Goal: Transaction & Acquisition: Obtain resource

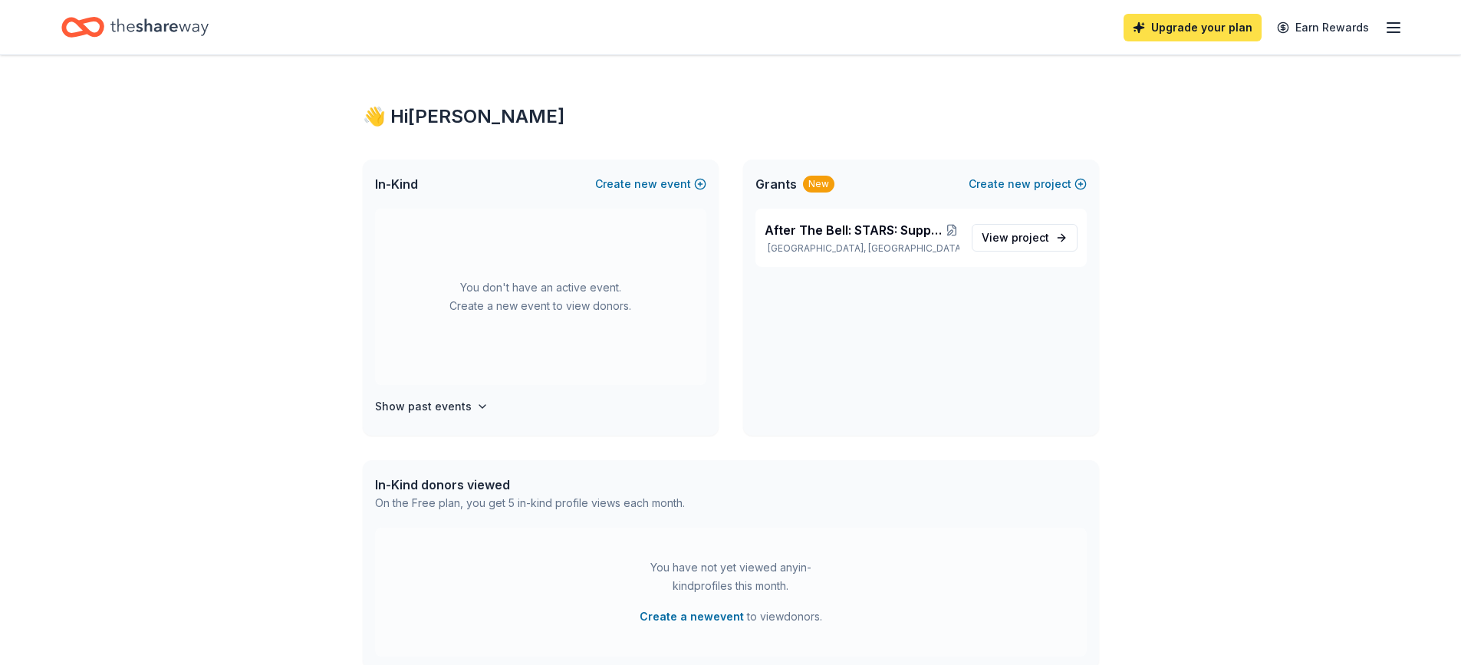
click at [1225, 32] on link "Upgrade your plan" at bounding box center [1192, 28] width 138 height 28
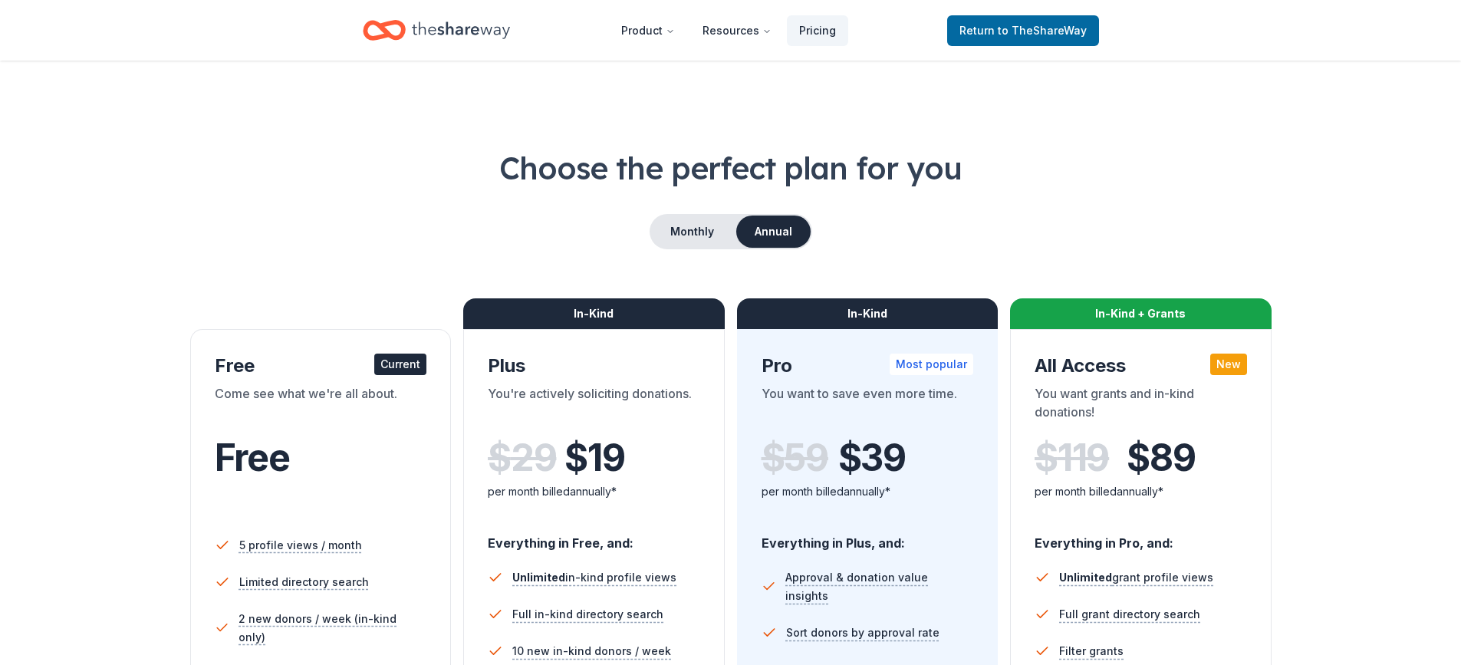
click at [1128, 393] on div "You want grants and in-kind donations!" at bounding box center [1140, 405] width 212 height 43
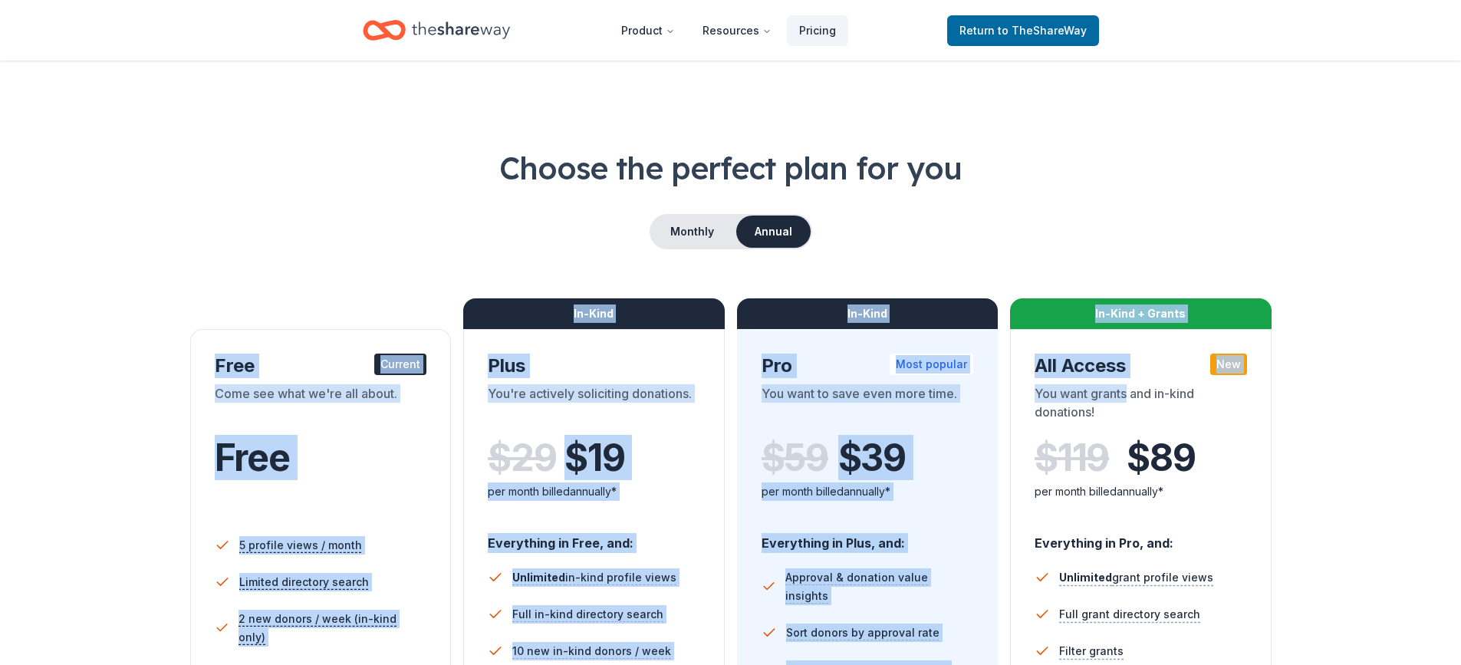
drag, startPoint x: 1128, startPoint y: 393, endPoint x: 1104, endPoint y: 243, distance: 151.4
click at [1104, 243] on div "Choose the perfect plan for you Monthly Annual Free Current Come see what we're…" at bounding box center [730, 521] width 1338 height 750
click at [1072, 249] on div "Choose the perfect plan for you Monthly Annual Free Current Come see what we're…" at bounding box center [730, 521] width 1338 height 750
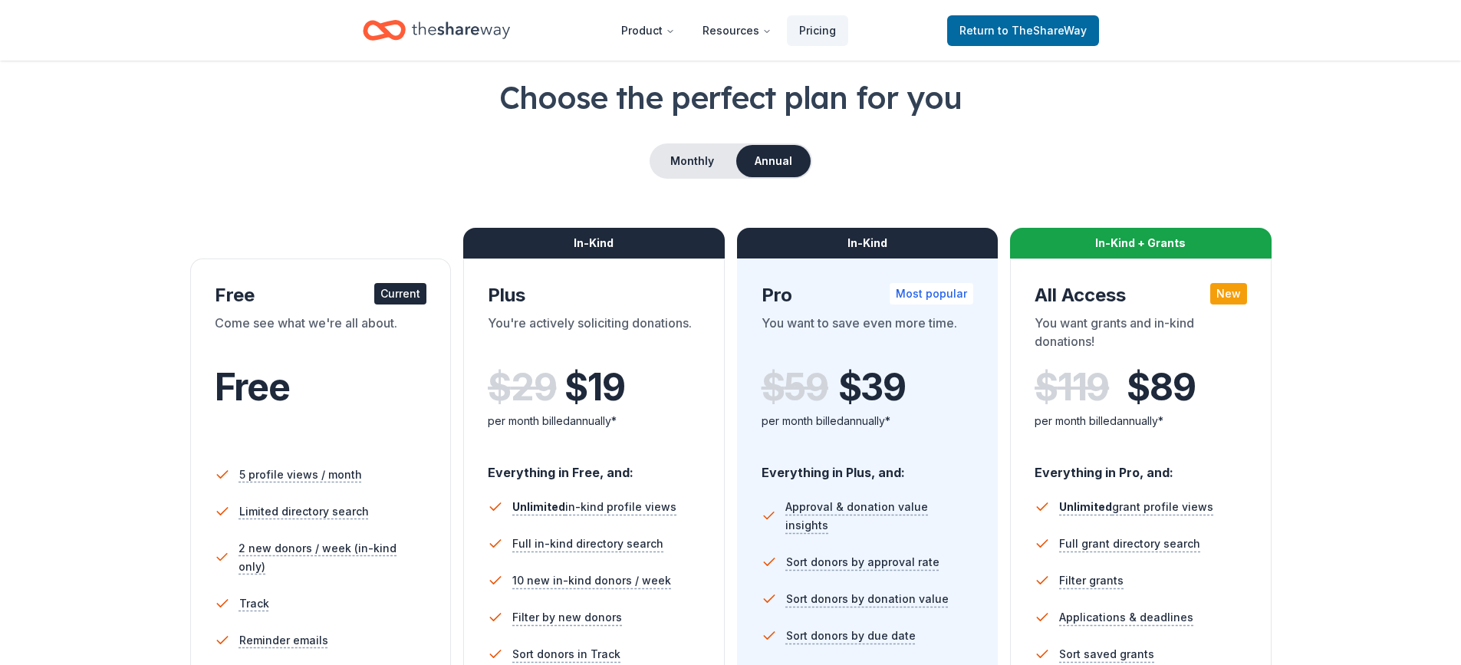
scroll to position [71, 0]
click at [692, 151] on button "Monthly" at bounding box center [692, 160] width 82 height 32
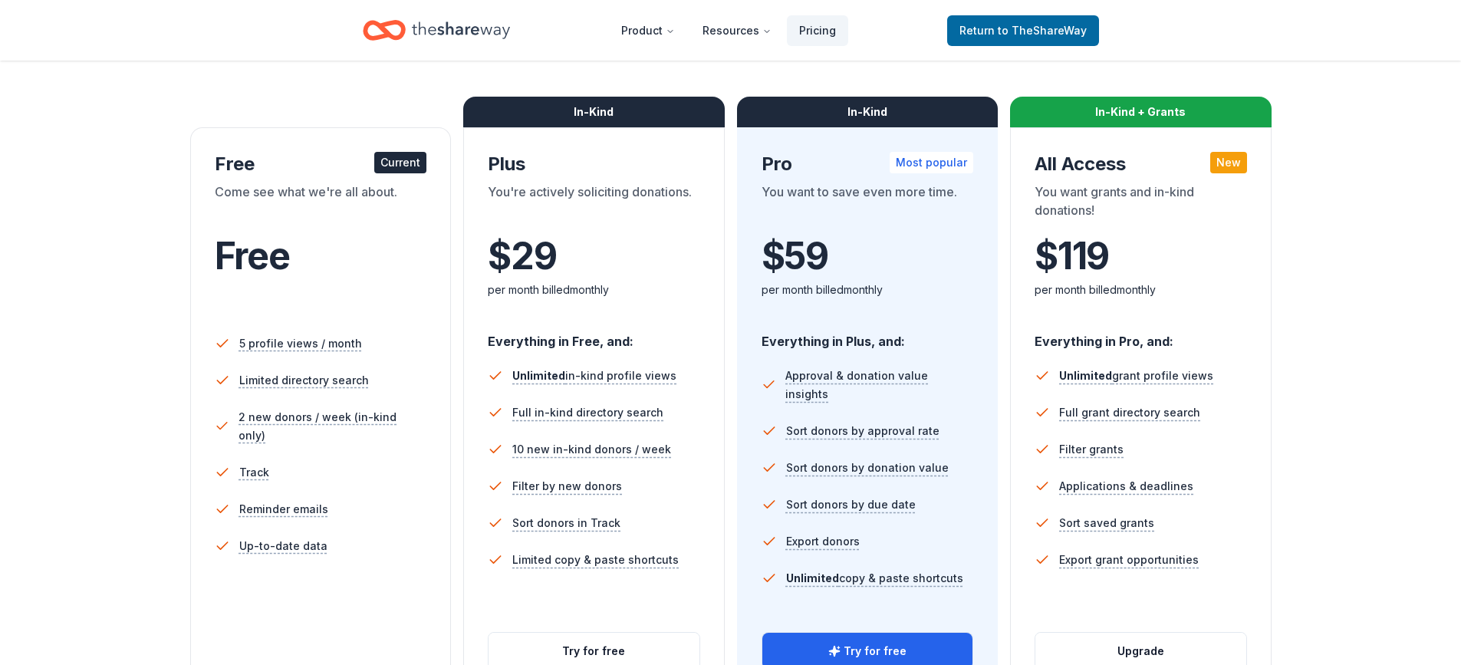
scroll to position [0, 0]
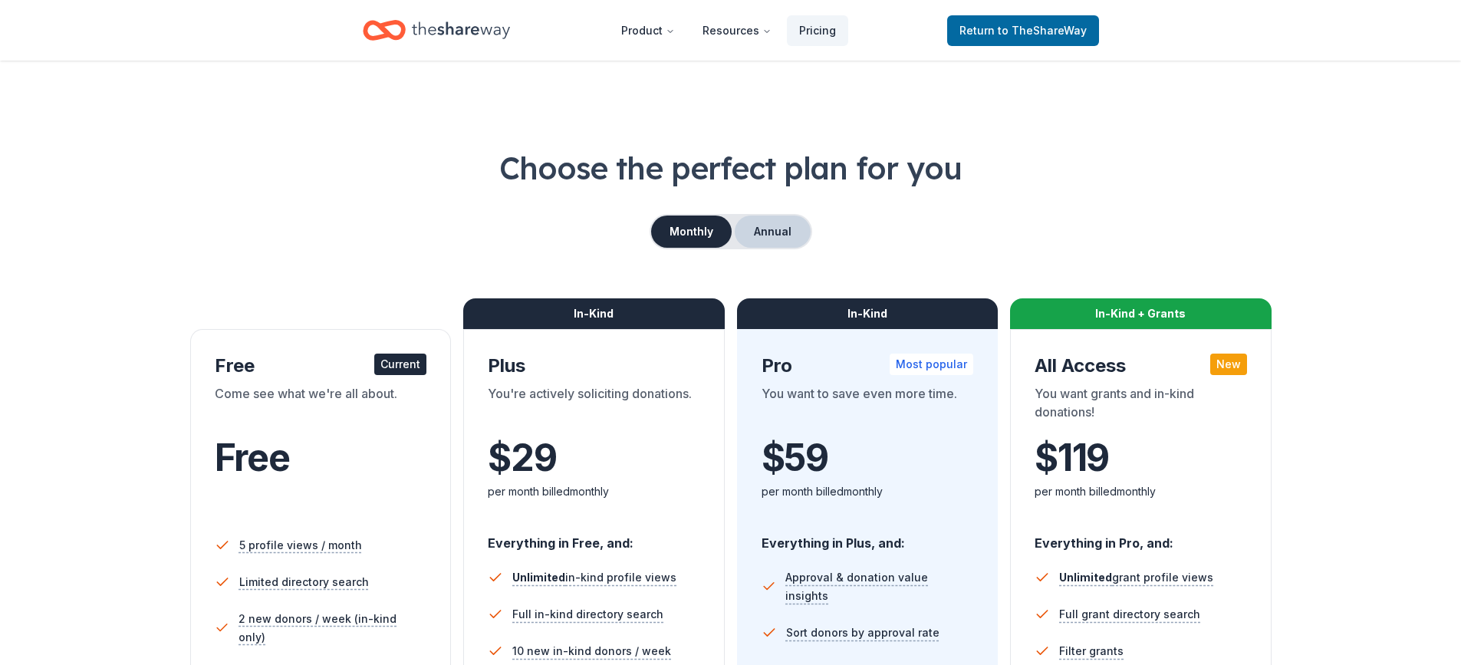
click at [764, 234] on button "Annual" at bounding box center [773, 231] width 76 height 32
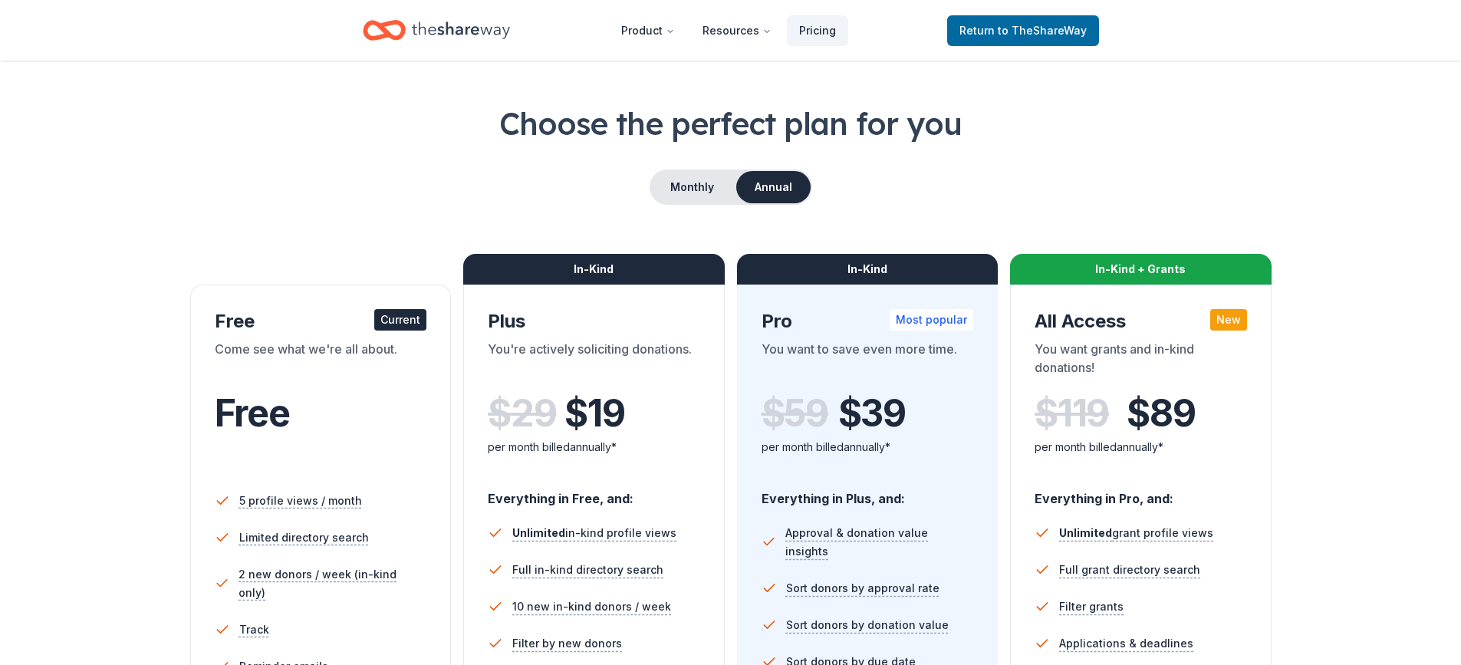
scroll to position [41, 0]
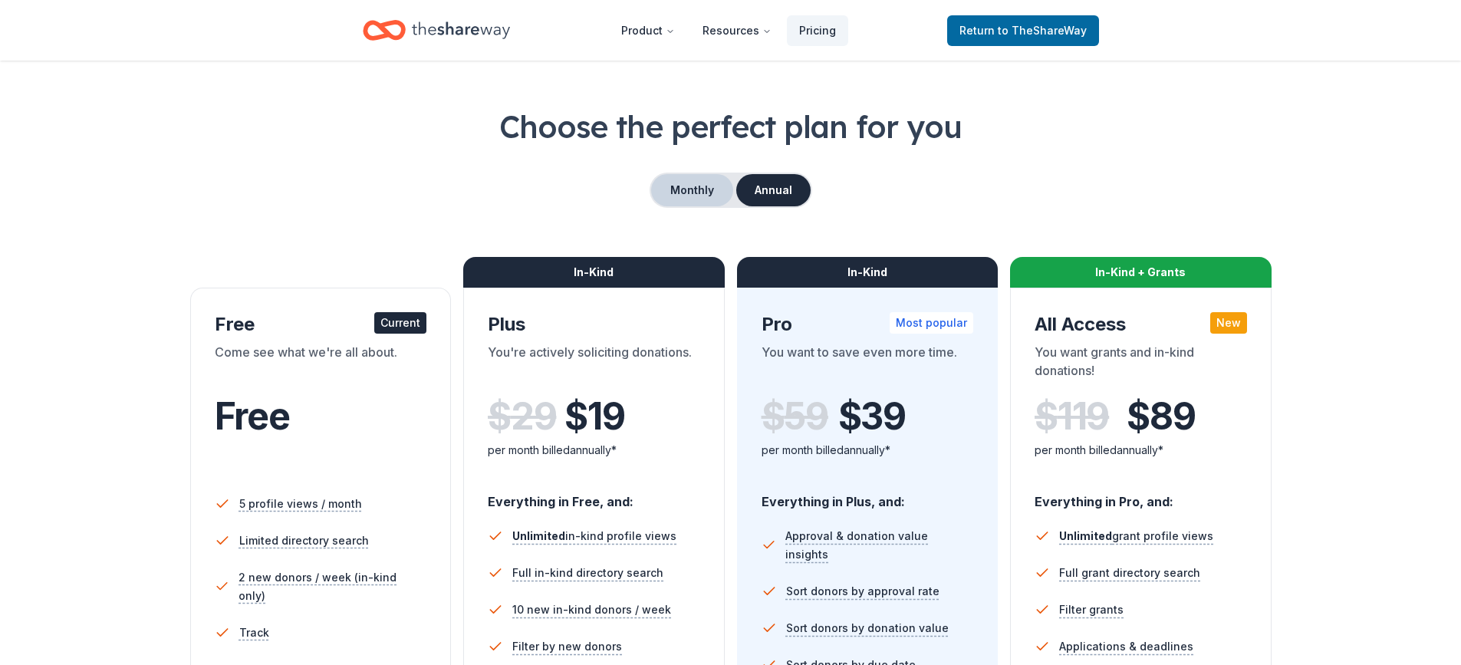
click at [694, 198] on button "Monthly" at bounding box center [692, 190] width 82 height 32
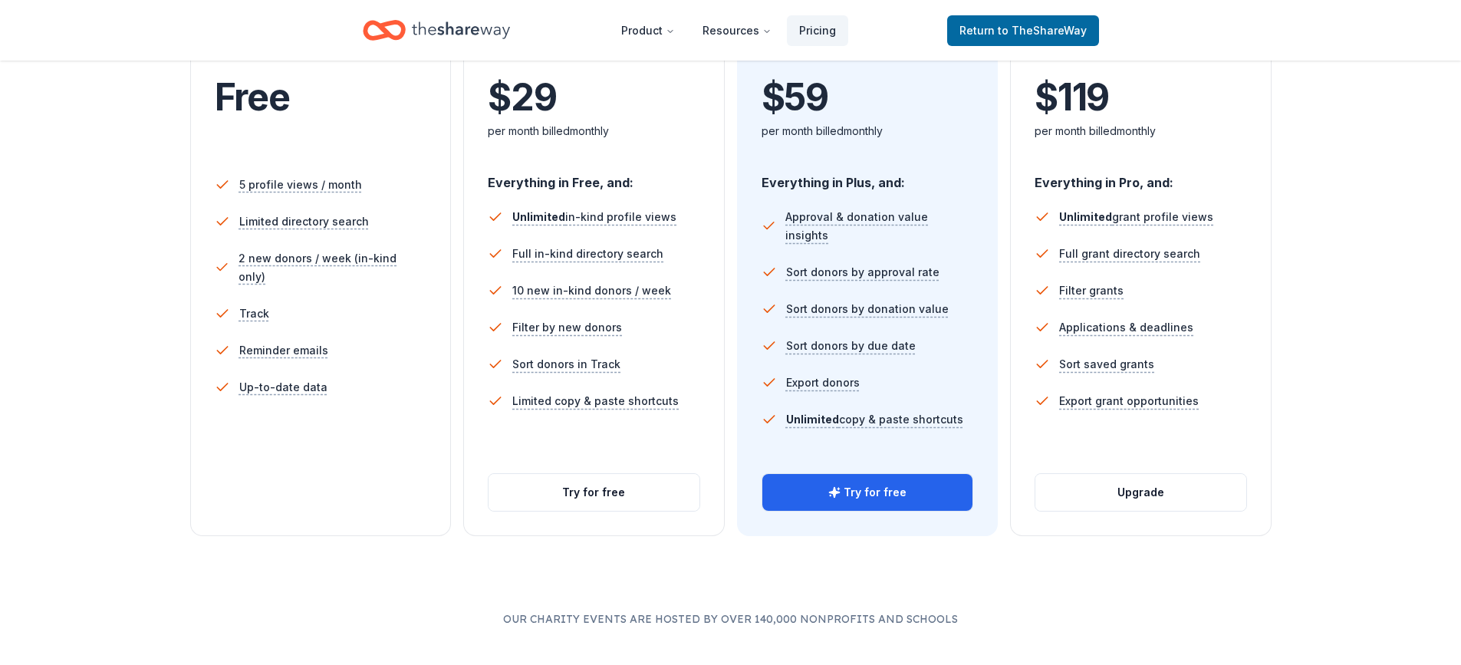
scroll to position [396, 0]
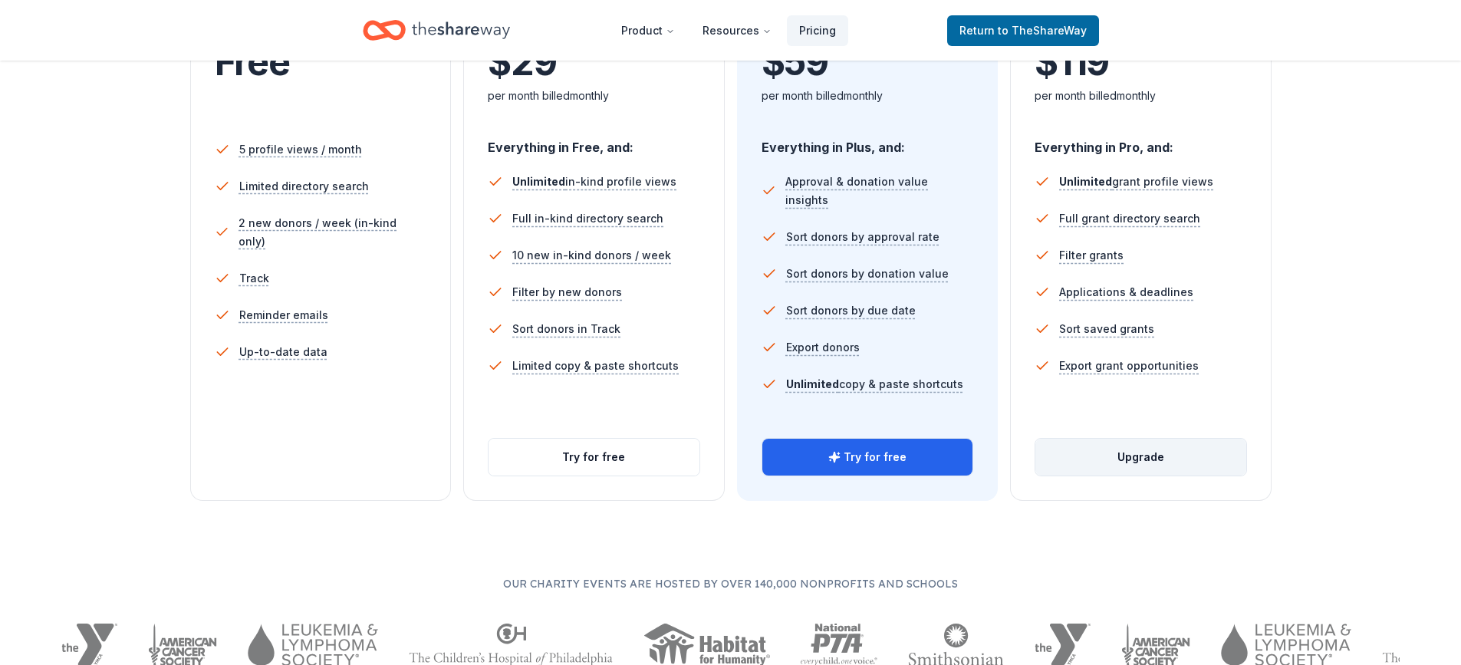
click at [1148, 459] on button "Upgrade" at bounding box center [1140, 457] width 211 height 37
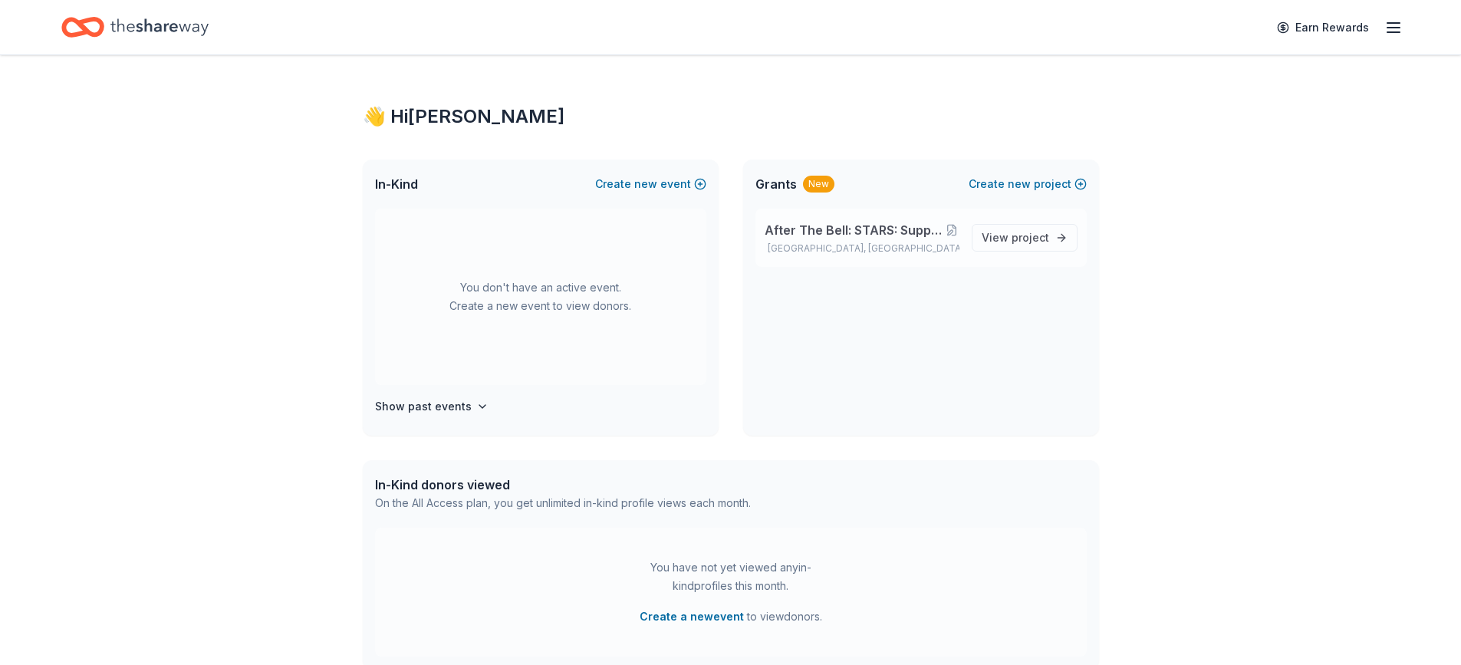
click at [851, 249] on p "[GEOGRAPHIC_DATA], [GEOGRAPHIC_DATA]" at bounding box center [861, 248] width 195 height 12
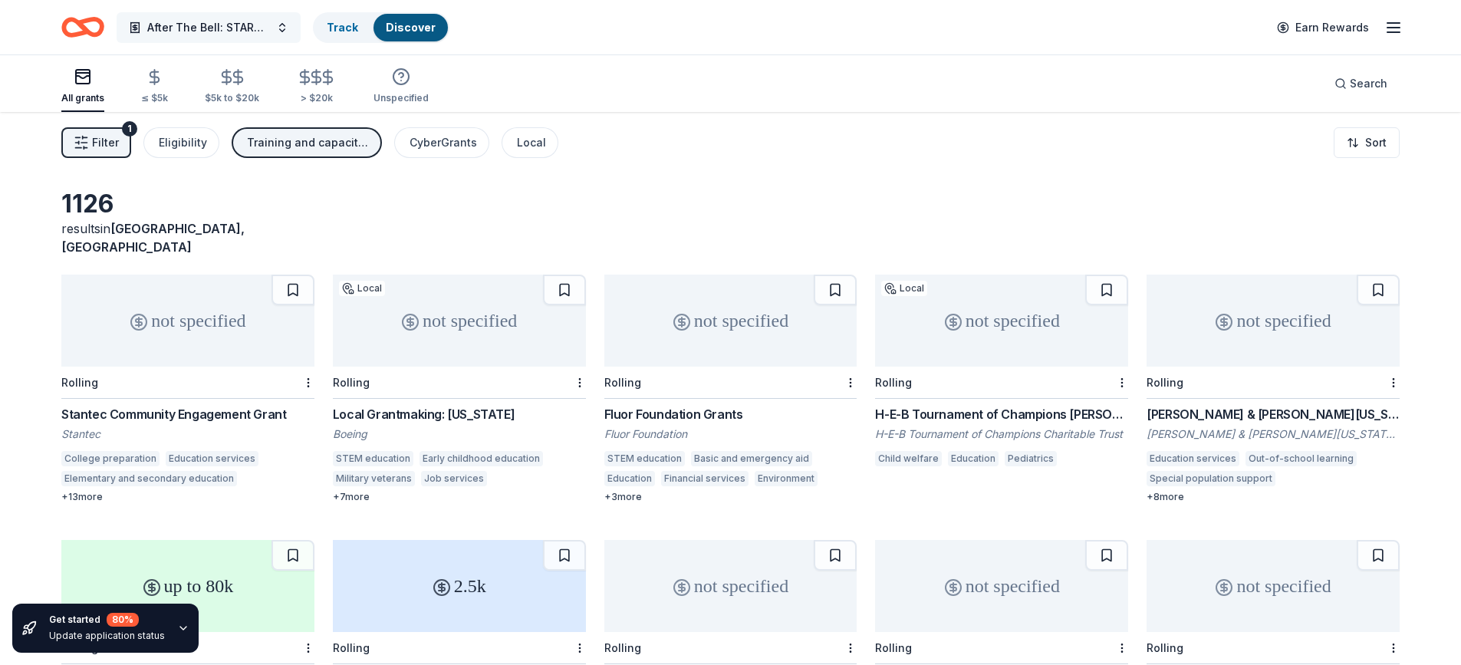
click at [151, 22] on span "After The Bell: STARS: Support, Thrive, Achieve, Reach, Succeed" at bounding box center [208, 27] width 123 height 18
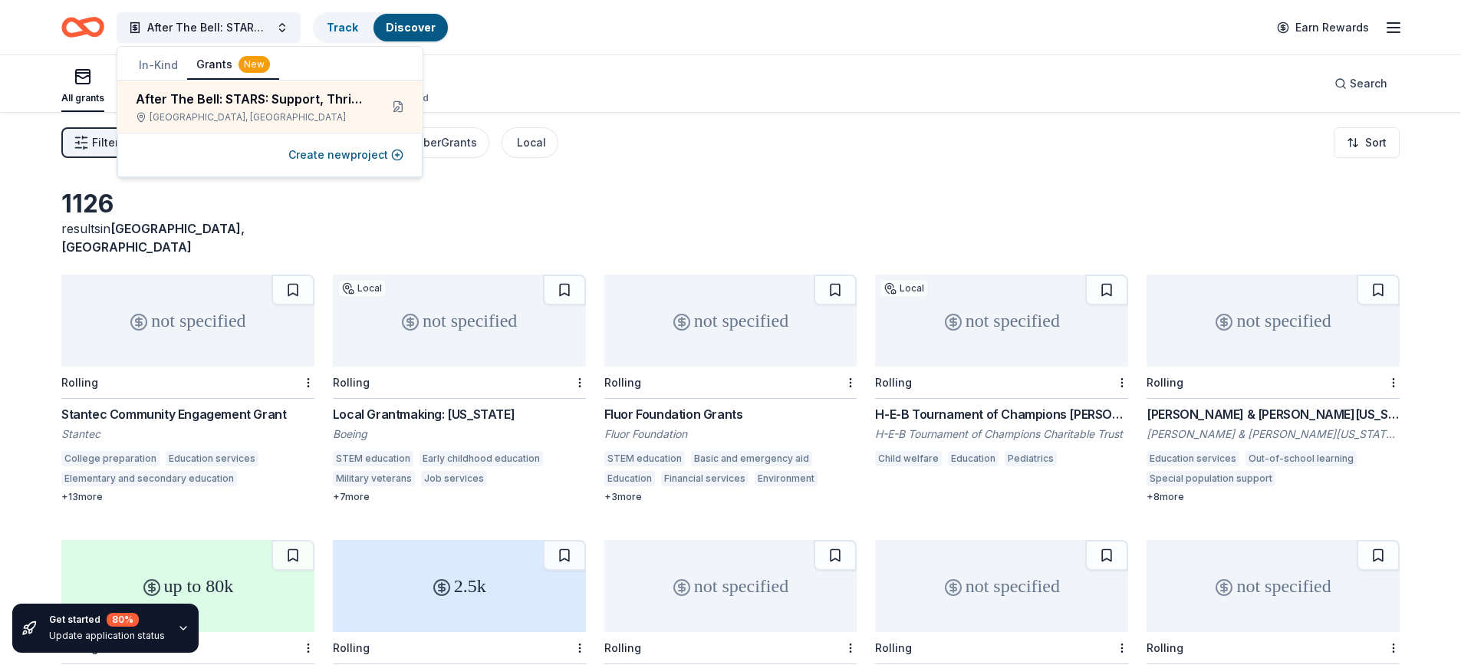
click at [158, 67] on button "In-Kind" at bounding box center [159, 65] width 58 height 28
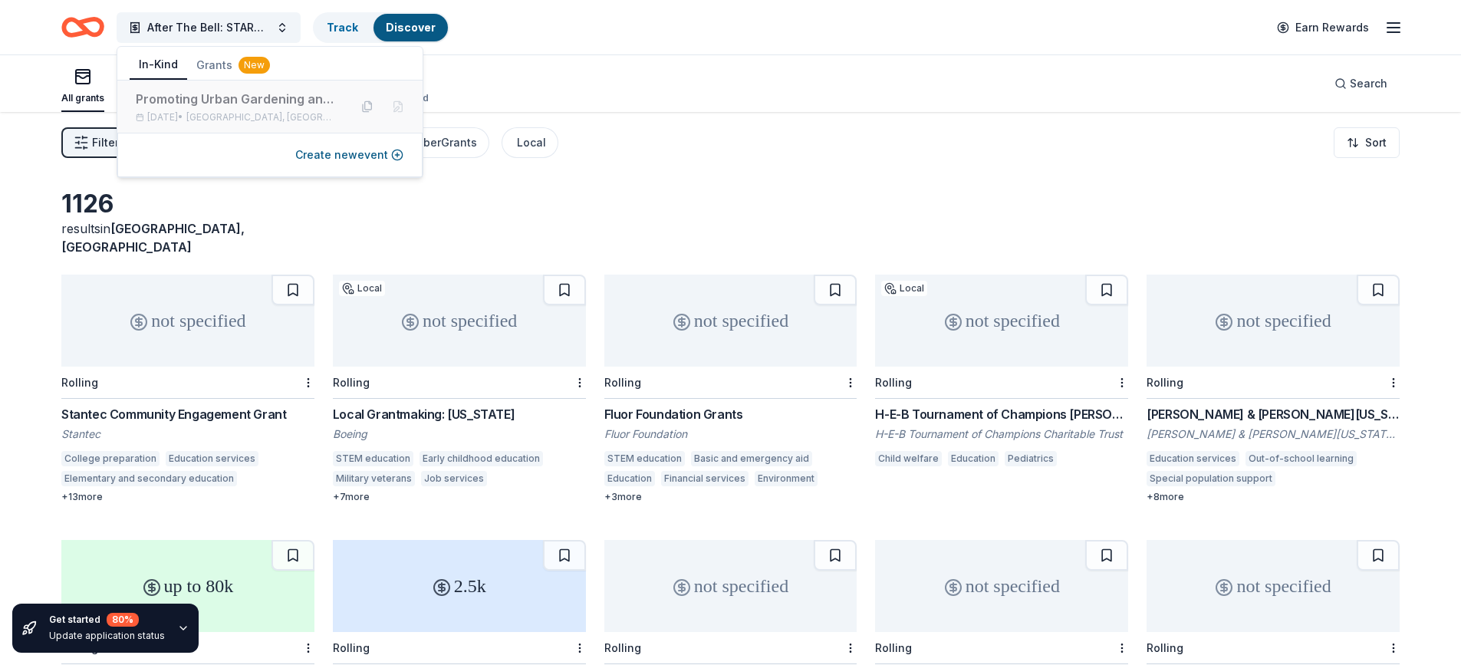
click at [173, 97] on div "Promoting Urban Gardening and Healthy Eating" at bounding box center [236, 99] width 201 height 18
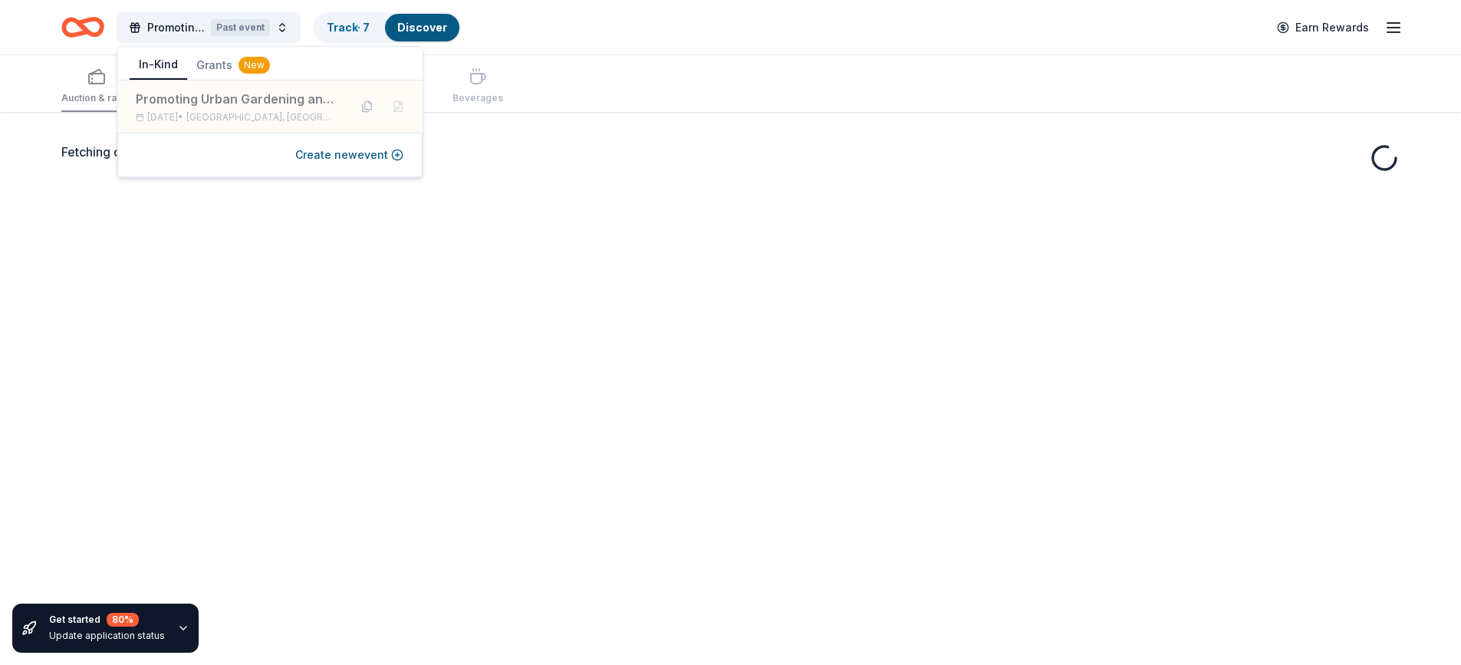
click at [15, 143] on div "Fetching donors, one moment..." at bounding box center [730, 444] width 1461 height 665
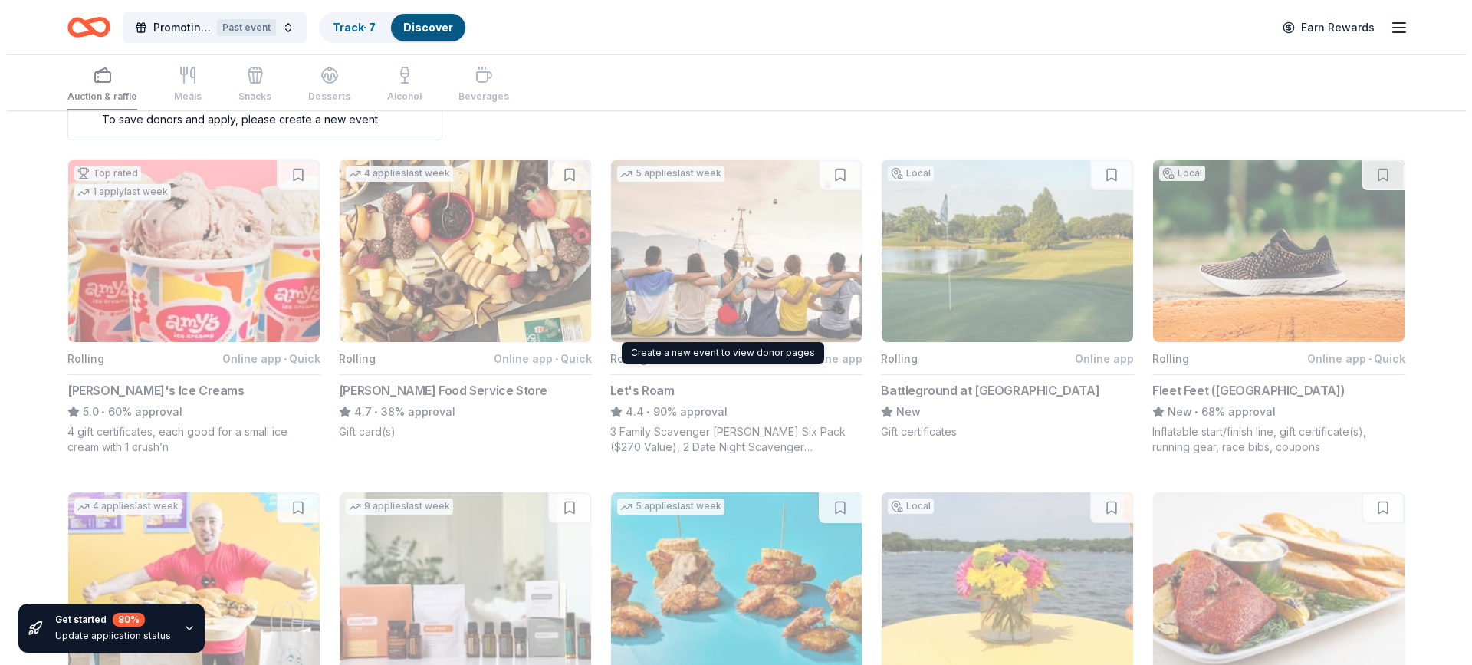
scroll to position [63, 0]
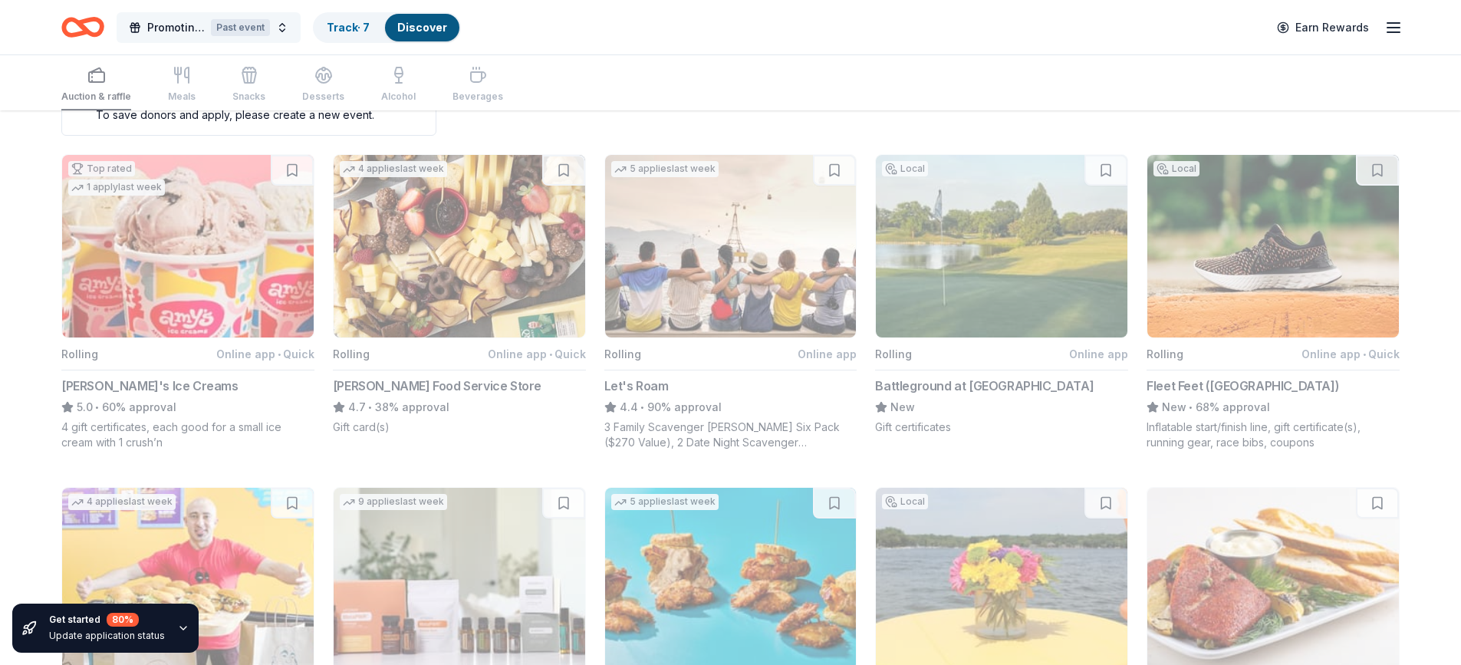
click at [189, 31] on span "Promoting Urban Gardening and Healthy Eating" at bounding box center [176, 27] width 58 height 18
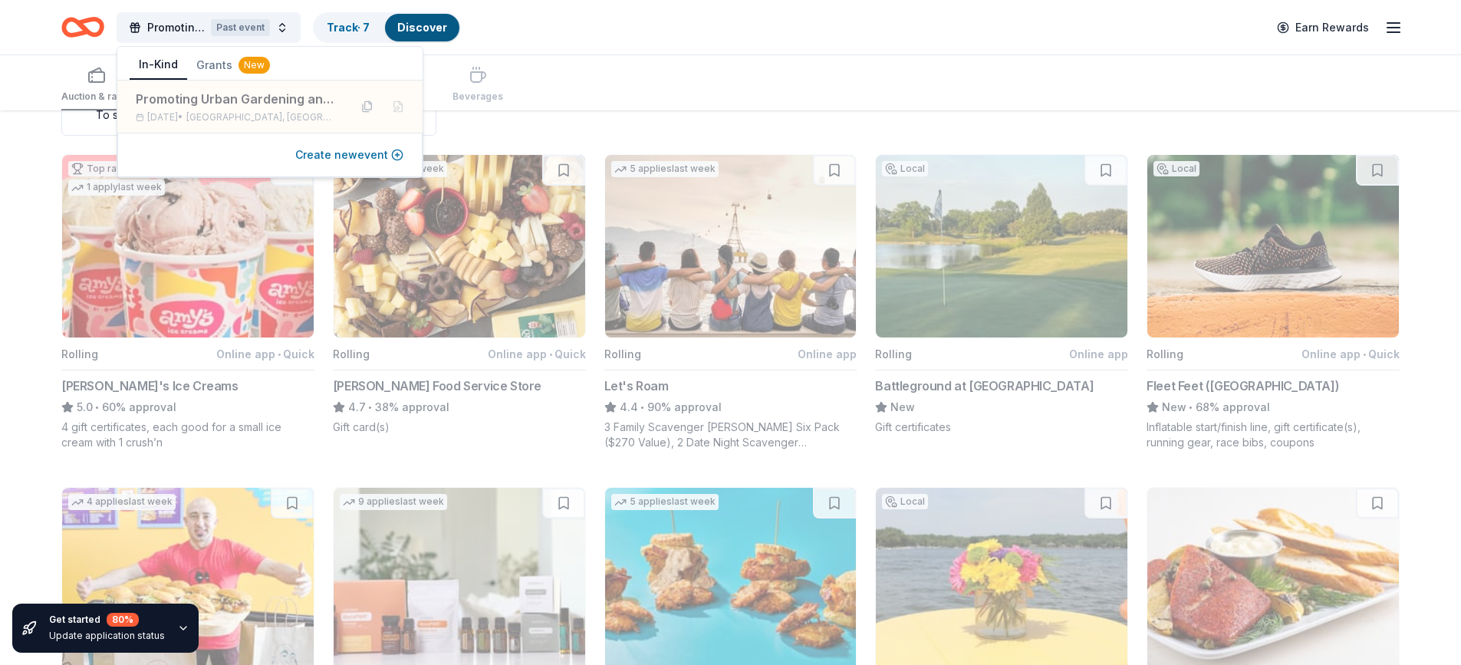
click at [333, 149] on button "Create new event" at bounding box center [349, 155] width 108 height 18
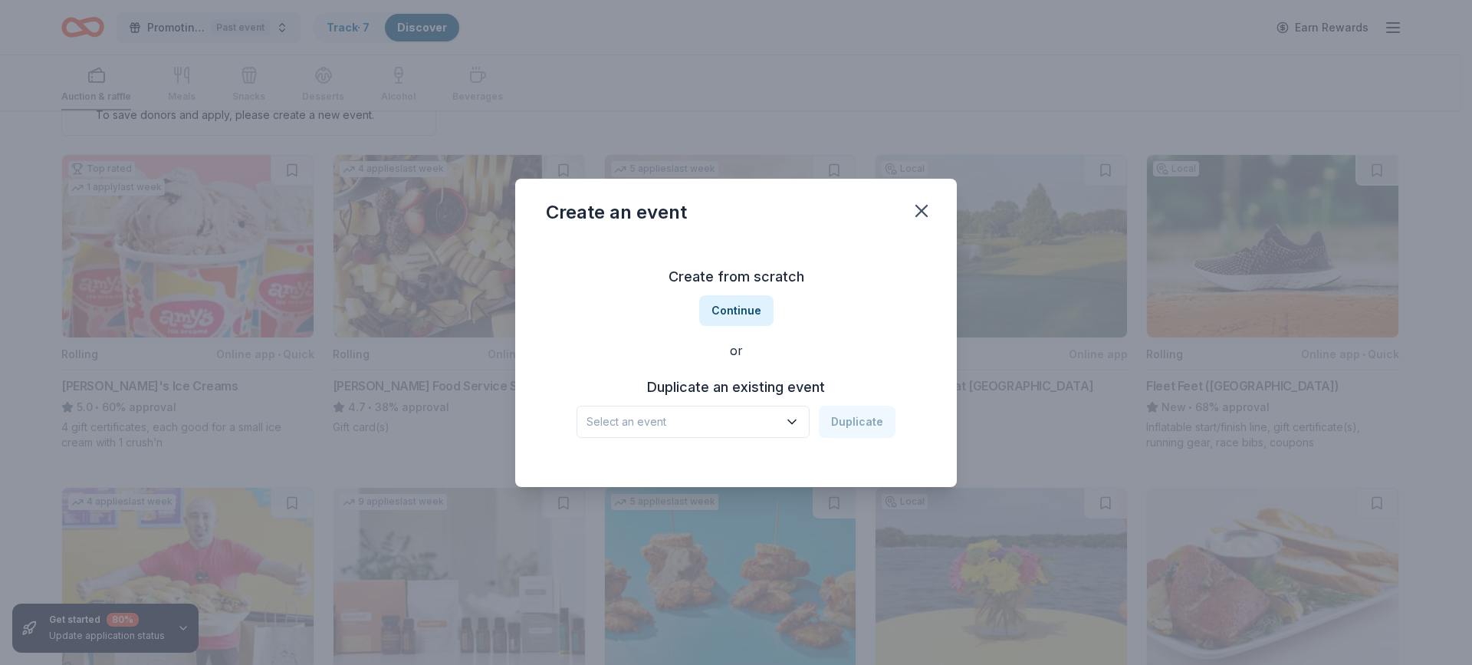
click at [773, 429] on span "Select an event" at bounding box center [683, 422] width 192 height 18
click at [755, 472] on div "Promoting Urban Gardening and Healthy Eating" at bounding box center [695, 463] width 204 height 18
click at [860, 422] on button "Duplicate" at bounding box center [857, 422] width 77 height 32
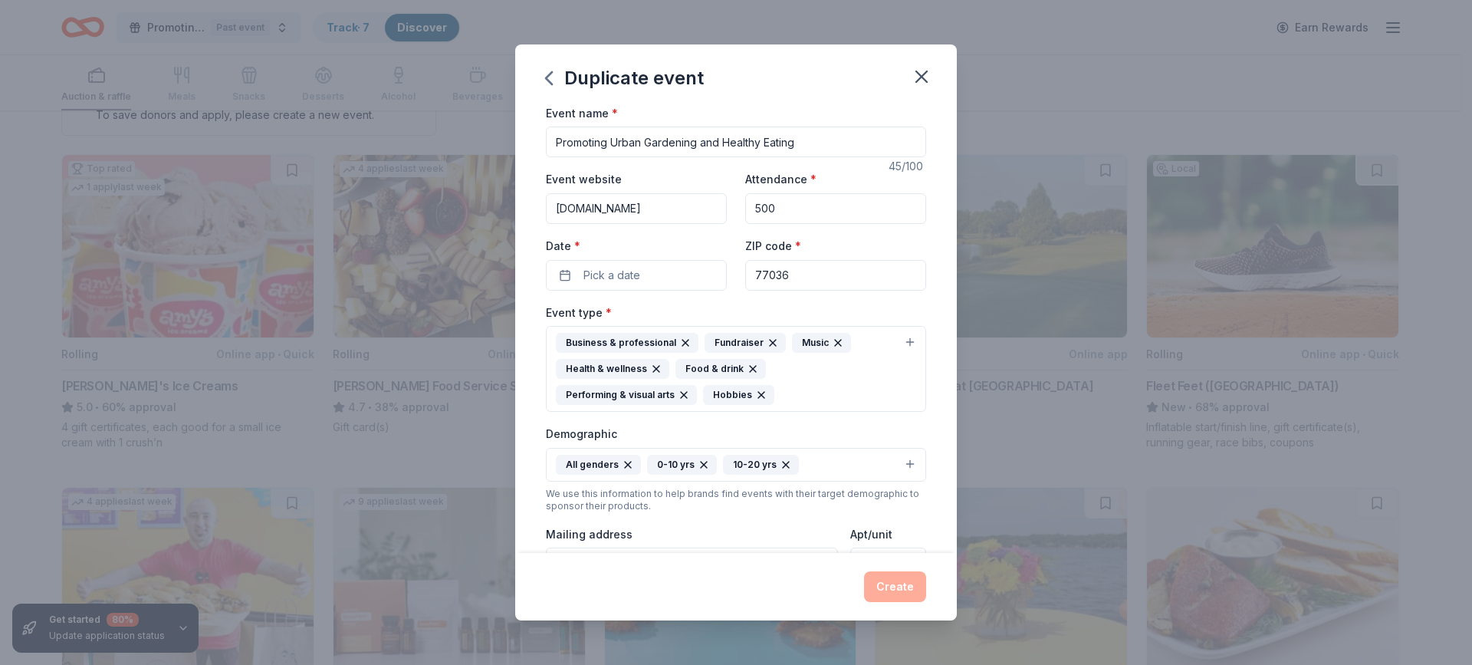
scroll to position [0, 0]
click at [659, 268] on button "Pick a date" at bounding box center [636, 277] width 181 height 31
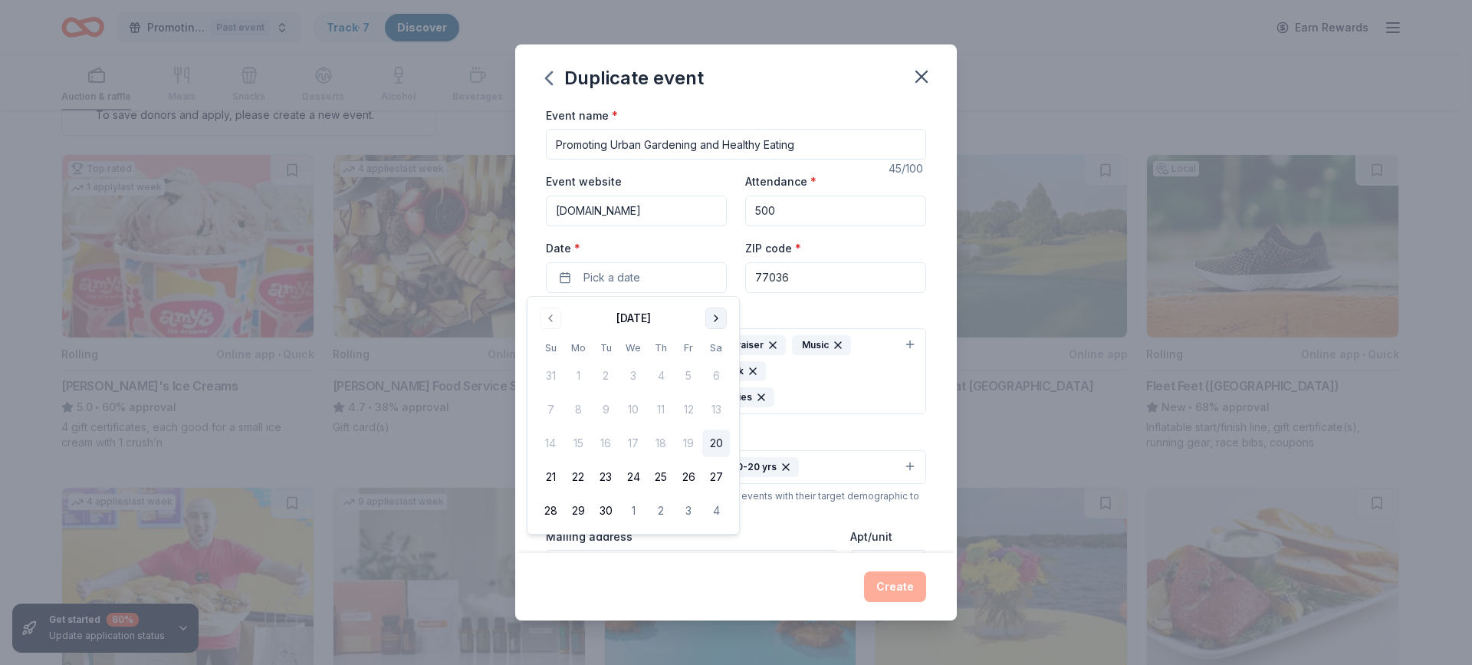
click at [718, 320] on button "Go to next month" at bounding box center [715, 317] width 21 height 21
click at [579, 465] on button "22" at bounding box center [578, 477] width 28 height 28
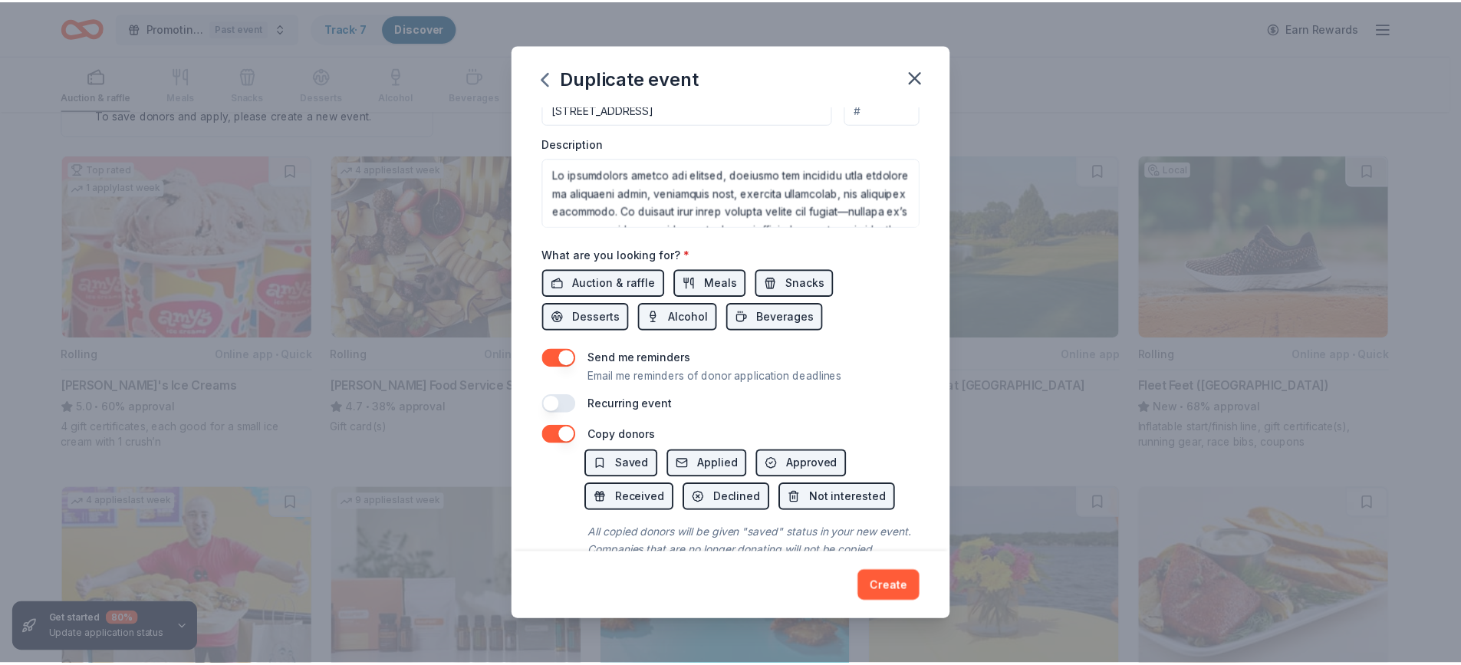
scroll to position [509, 0]
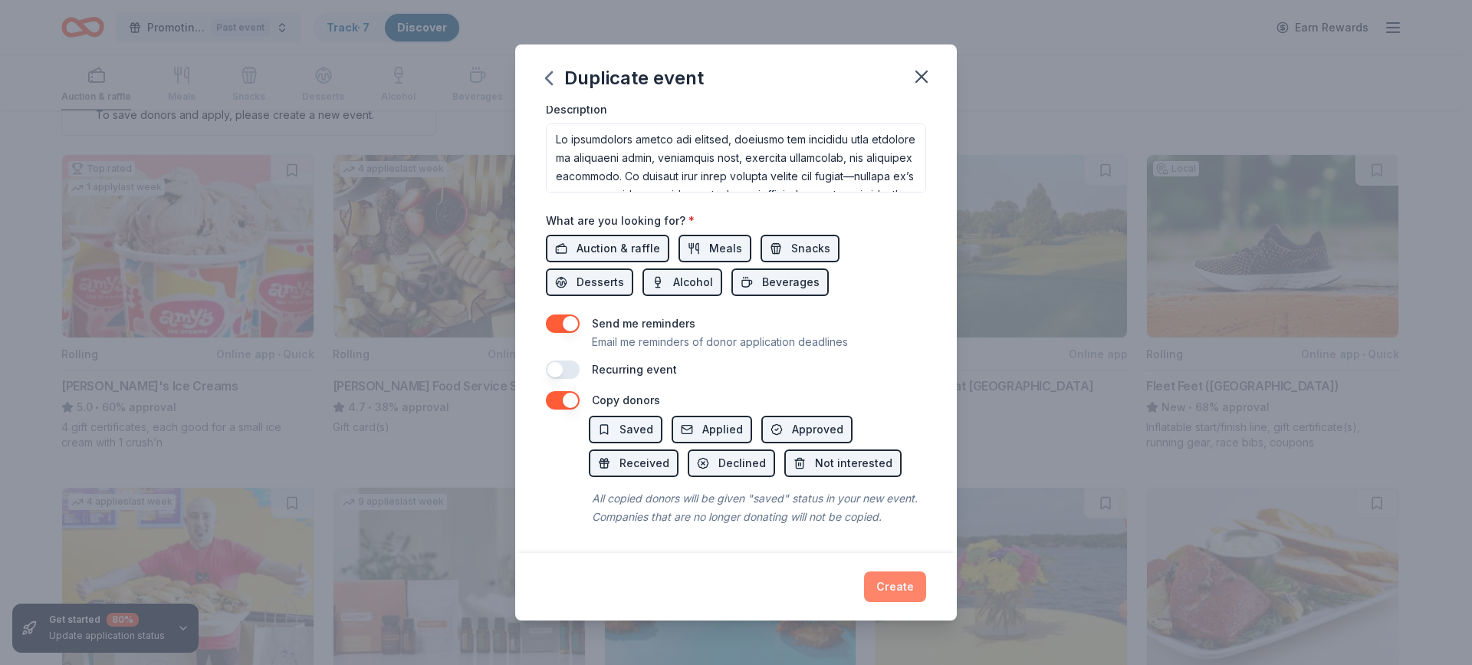
click at [903, 584] on button "Create" at bounding box center [895, 586] width 62 height 31
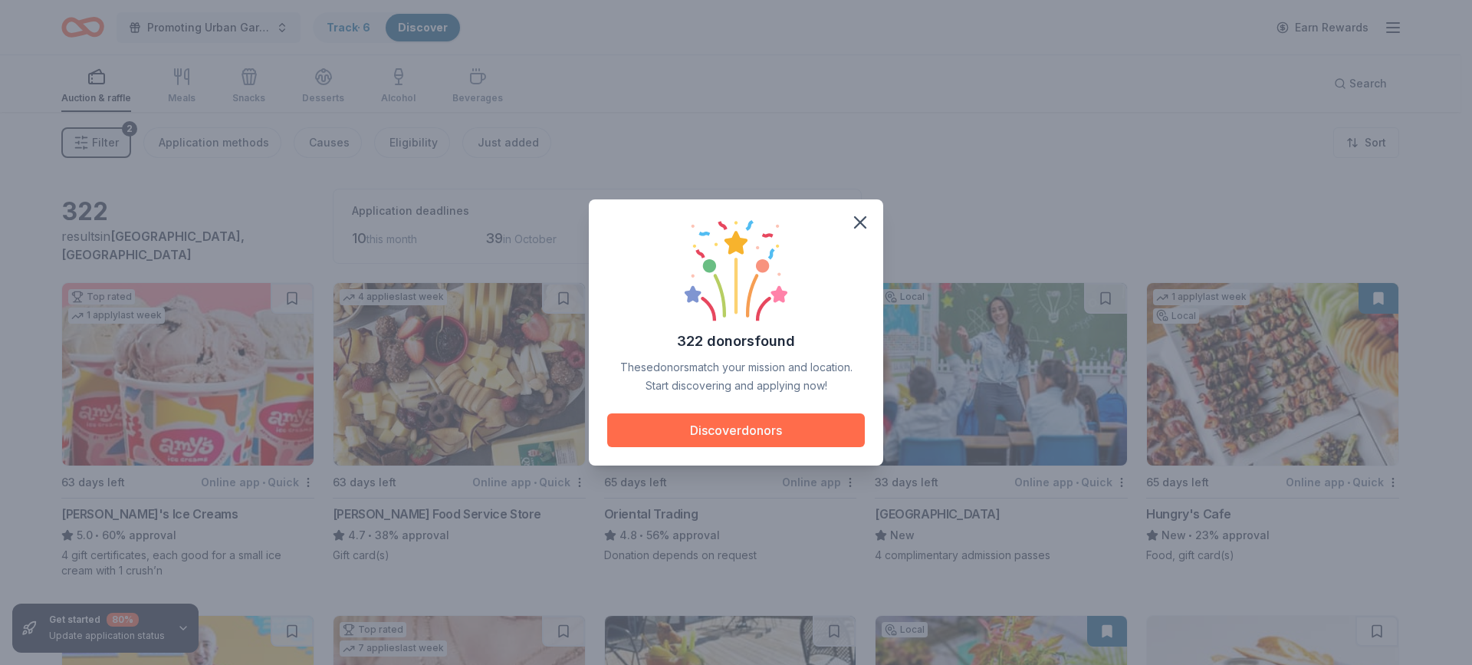
click at [771, 419] on button "Discover donors" at bounding box center [736, 430] width 258 height 34
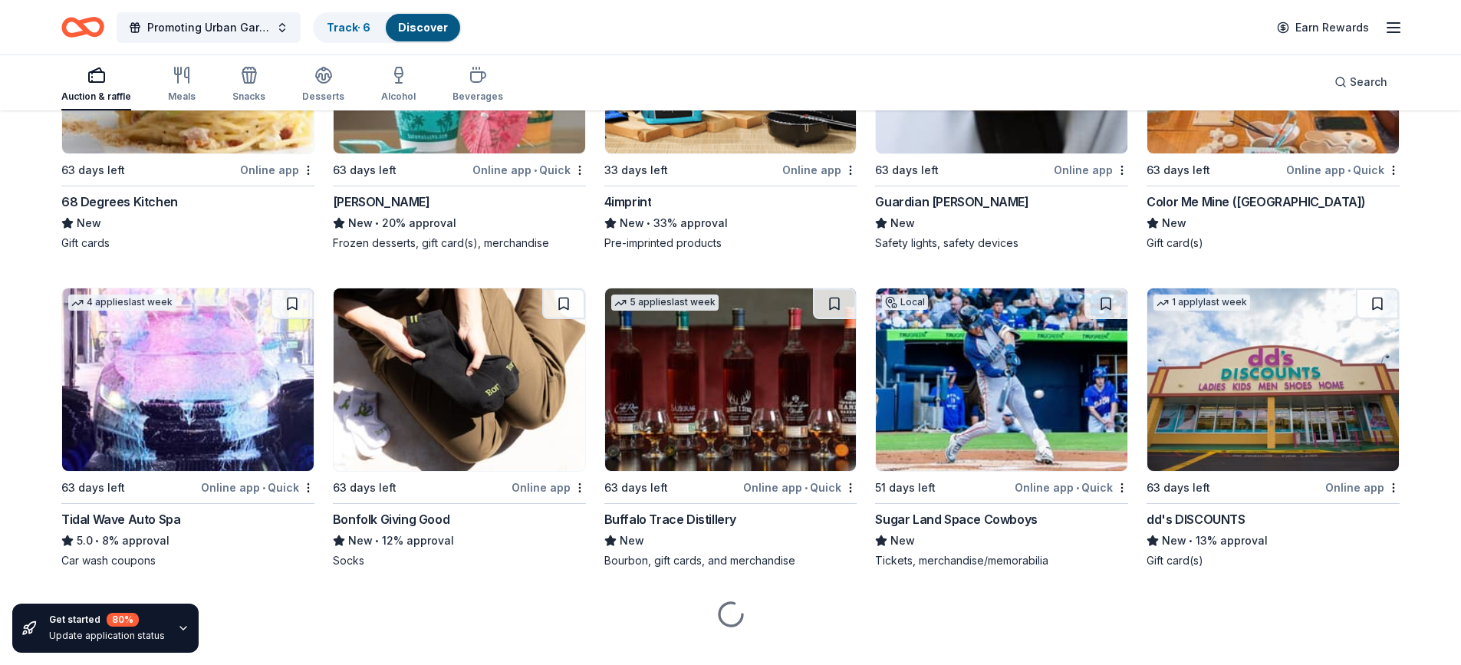
scroll to position [5567, 0]
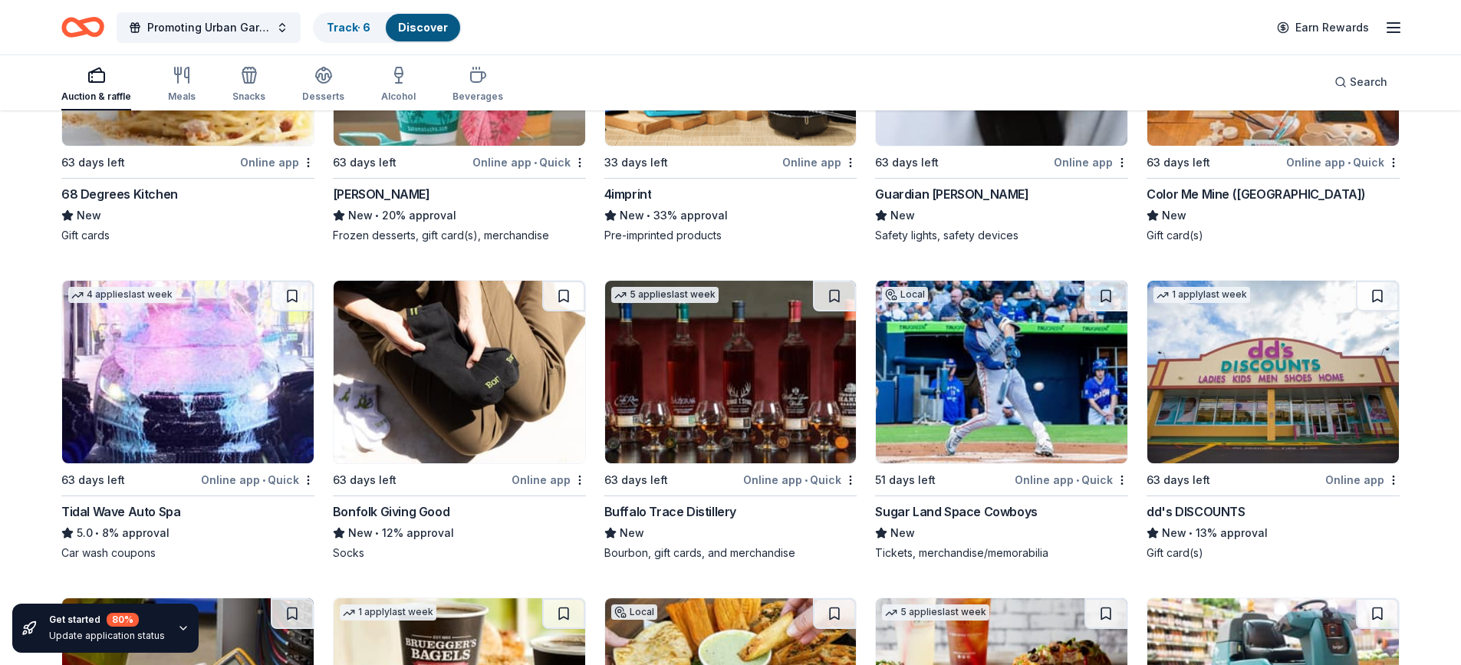
click at [1274, 391] on img at bounding box center [1272, 372] width 251 height 182
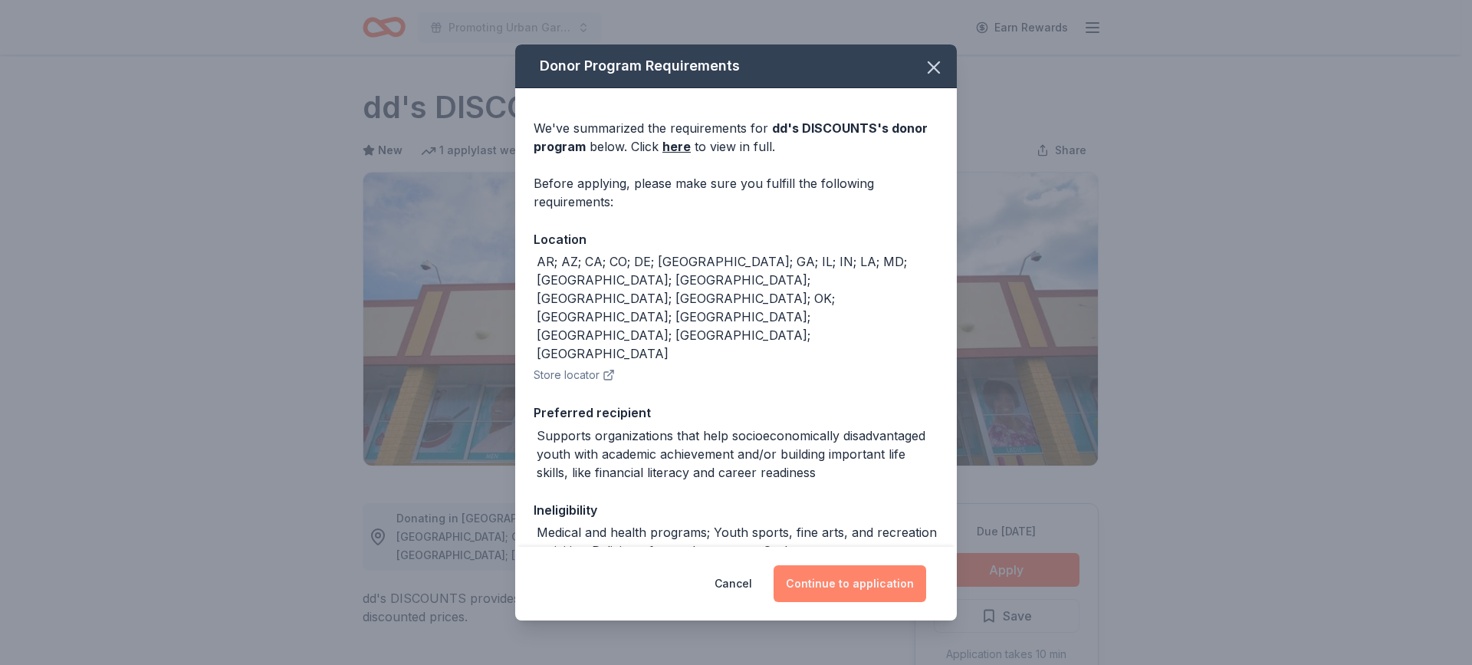
click at [845, 582] on button "Continue to application" at bounding box center [850, 583] width 153 height 37
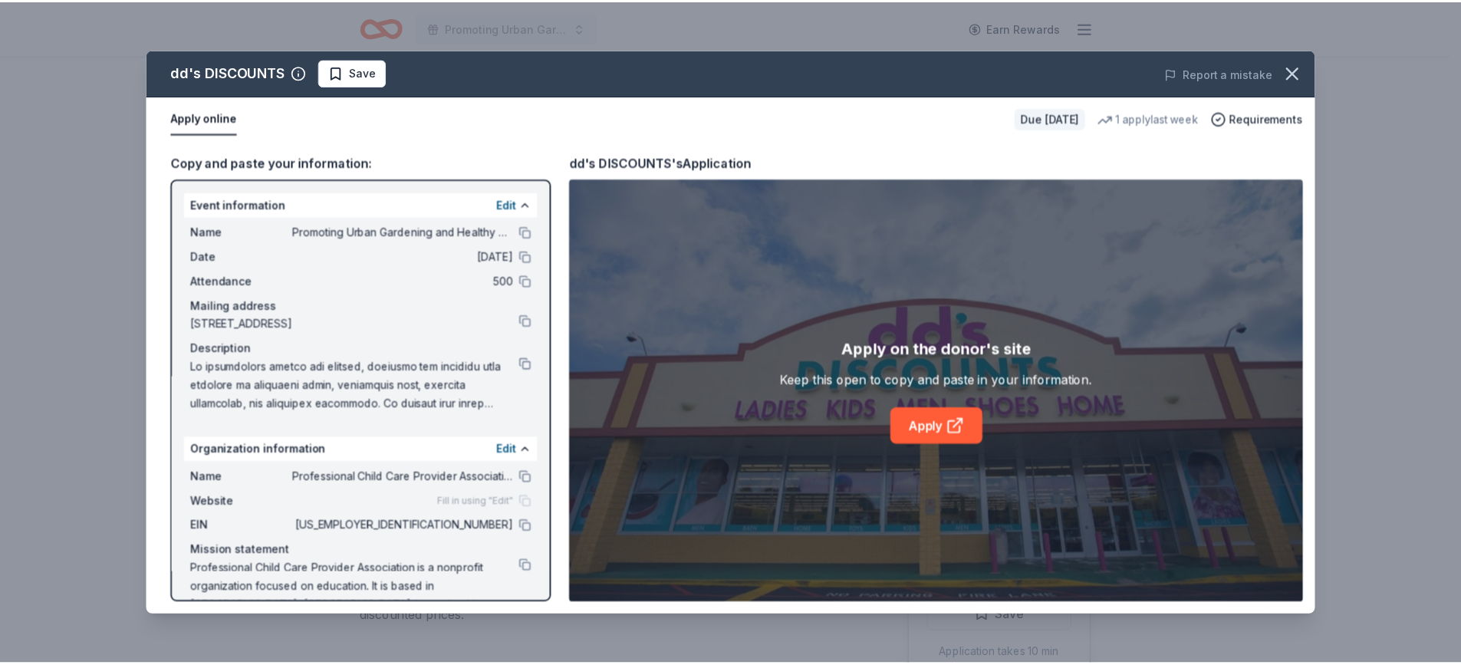
scroll to position [32, 0]
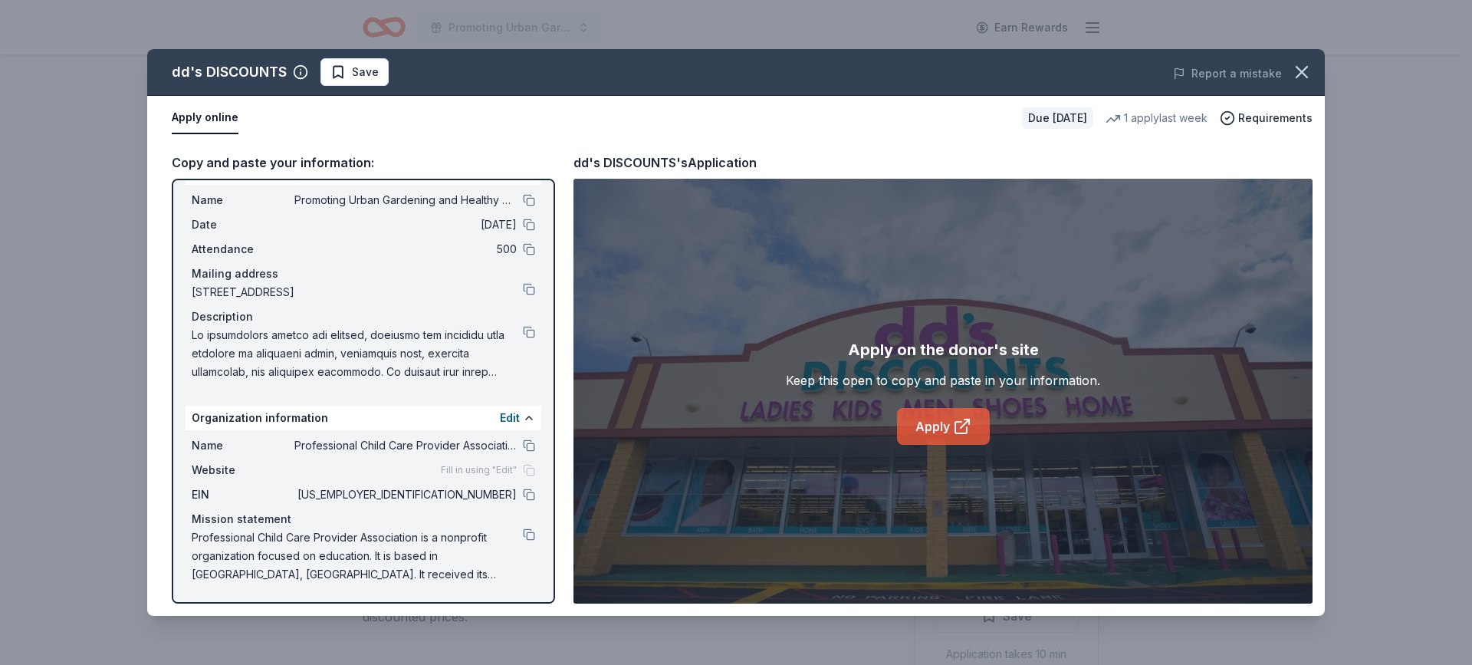
click at [914, 429] on link "Apply" at bounding box center [943, 426] width 93 height 37
click at [1297, 74] on icon "button" at bounding box center [1301, 71] width 21 height 21
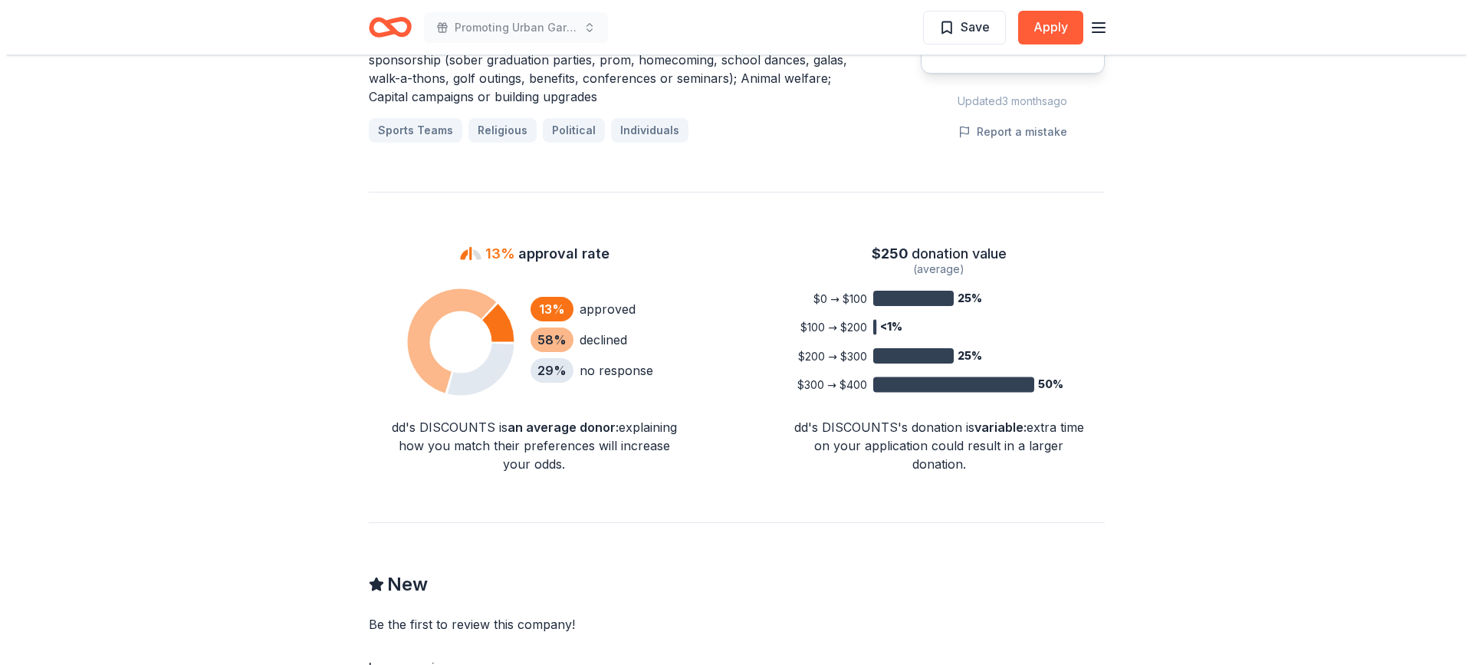
scroll to position [1116, 0]
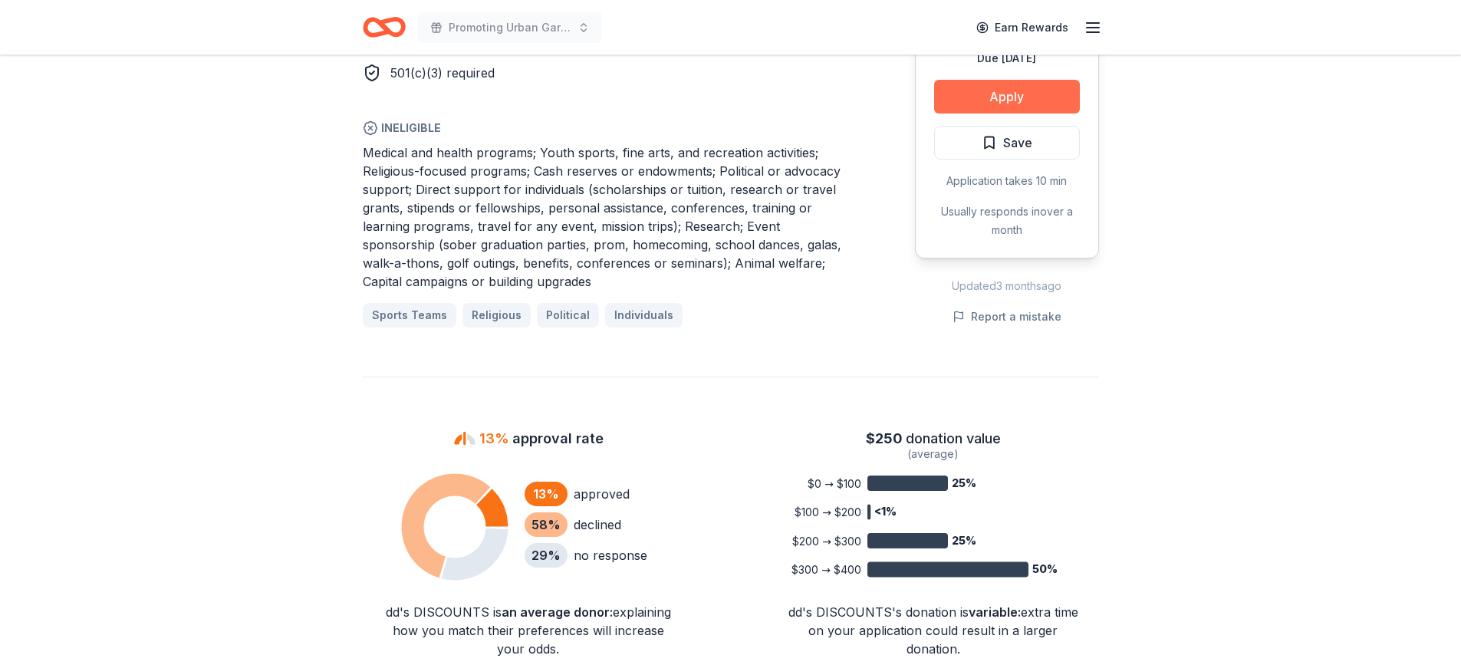
click at [1011, 80] on button "Apply" at bounding box center [1007, 97] width 146 height 34
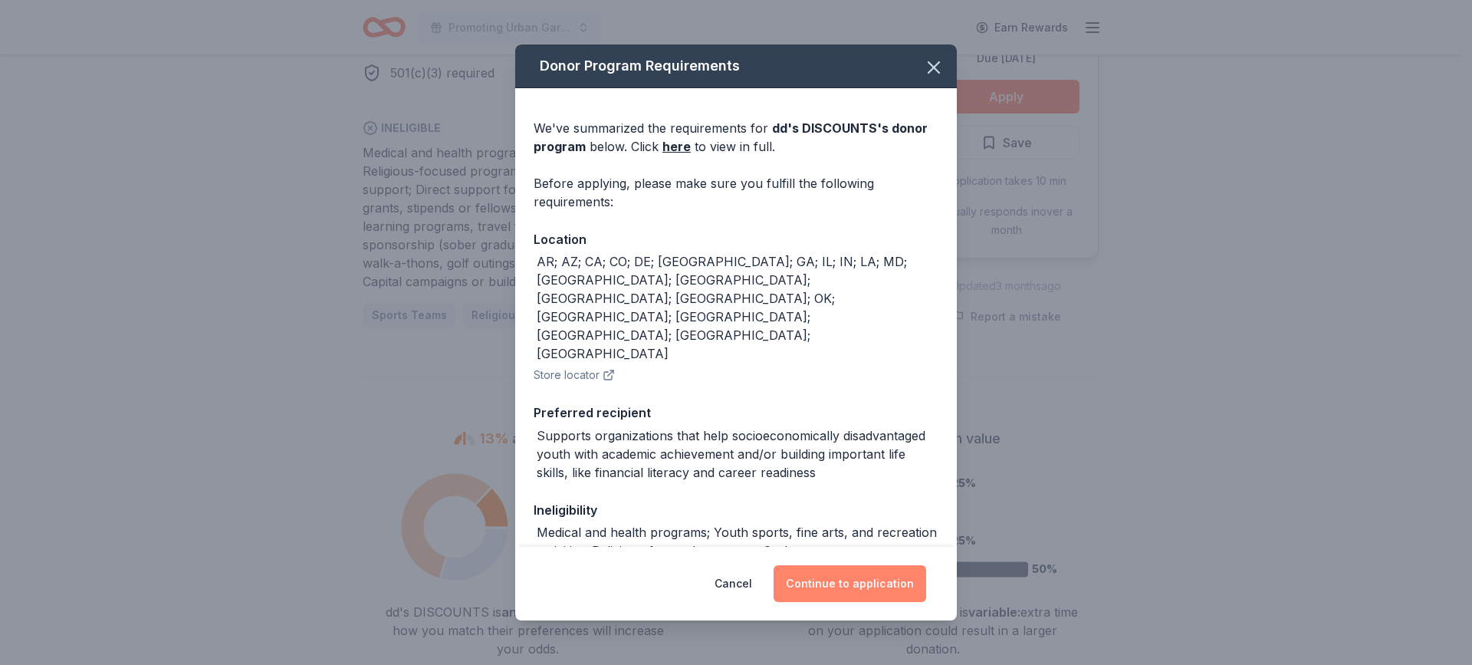
click at [885, 573] on button "Continue to application" at bounding box center [850, 583] width 153 height 37
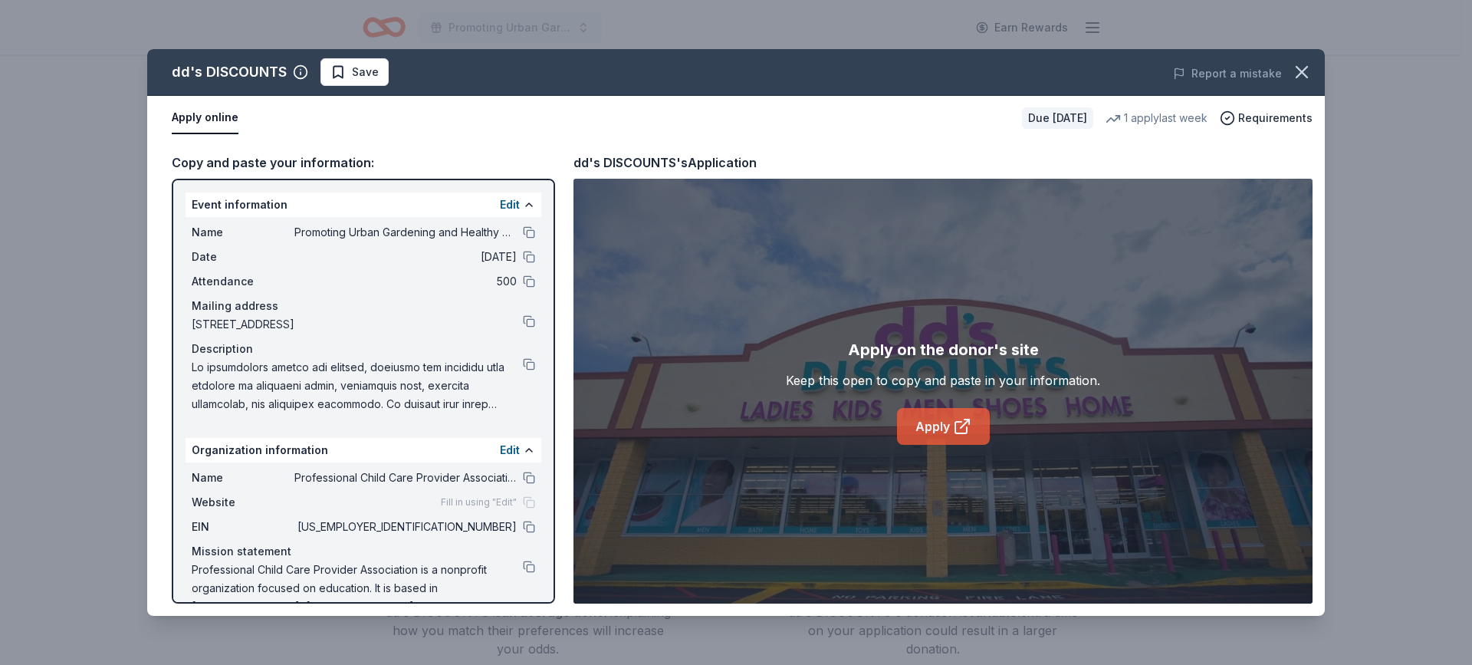
click at [961, 422] on icon at bounding box center [961, 428] width 12 height 12
